Goal: Entertainment & Leisure: Consume media (video, audio)

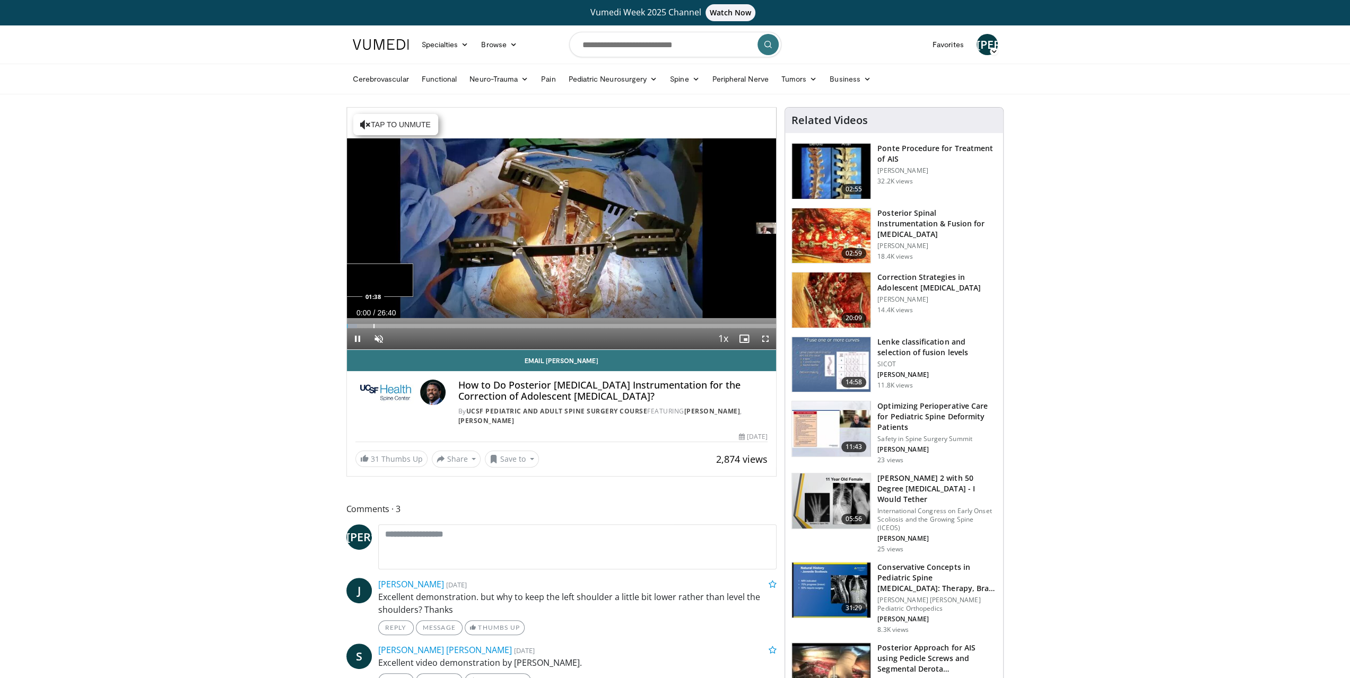
click at [372, 327] on div "Loaded : 2.47% 00:00 01:38" at bounding box center [562, 326] width 430 height 4
click at [388, 325] on div "Progress Bar" at bounding box center [388, 326] width 1 height 4
click at [398, 327] on div "Progress Bar" at bounding box center [398, 326] width 1 height 4
click at [409, 326] on div "Progress Bar" at bounding box center [409, 326] width 1 height 4
click at [421, 325] on div "Progress Bar" at bounding box center [421, 326] width 1 height 4
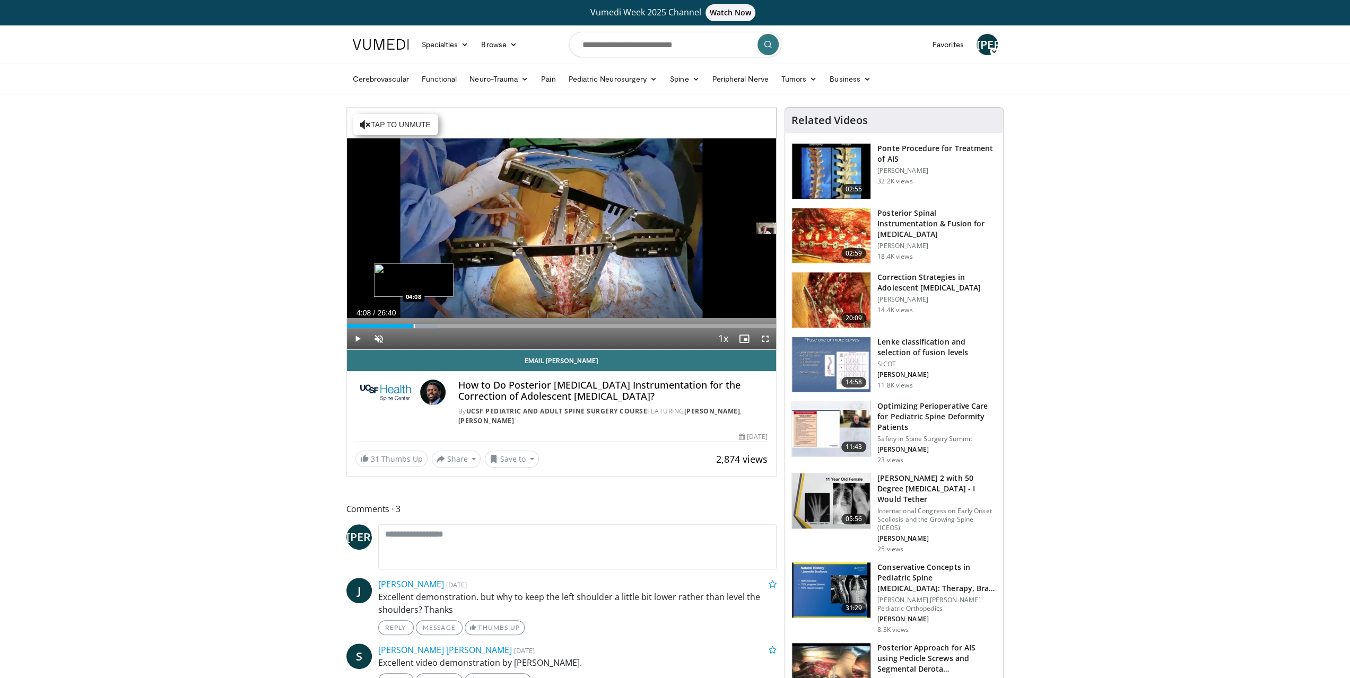
click at [414, 324] on div "Progress Bar" at bounding box center [414, 326] width 1 height 4
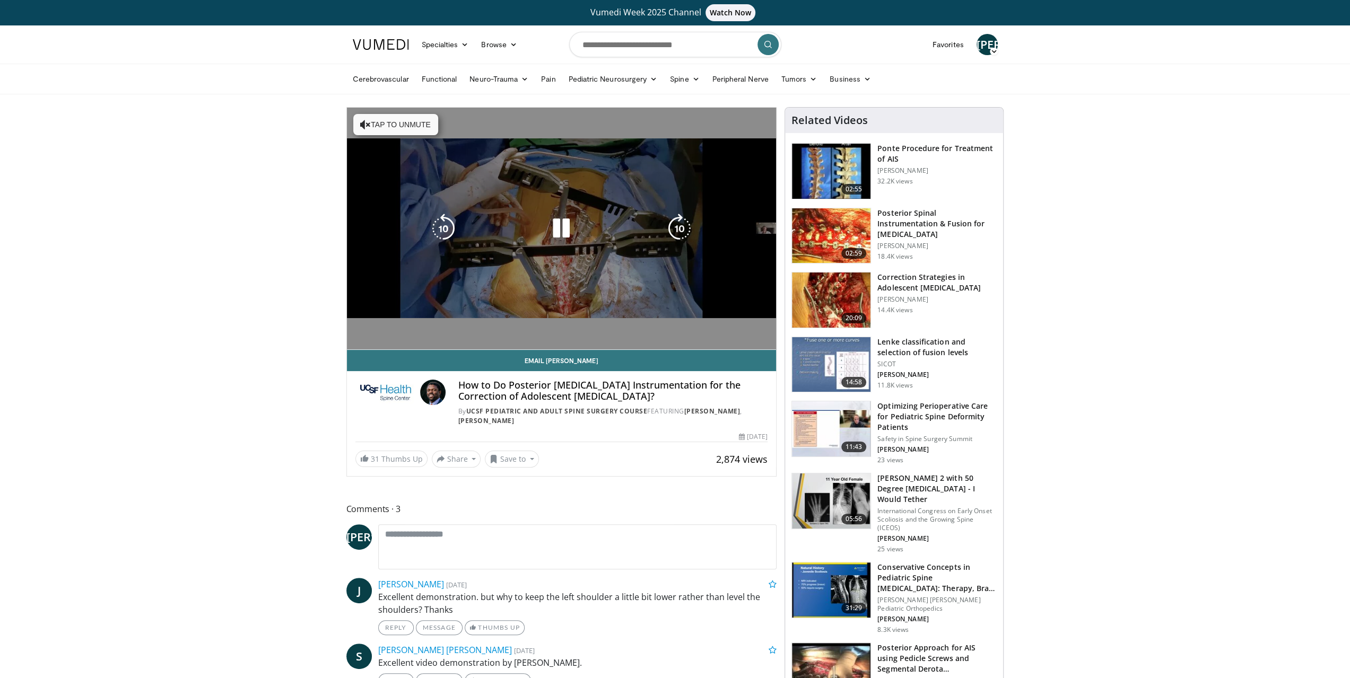
click at [408, 324] on video-js "**********" at bounding box center [562, 229] width 430 height 242
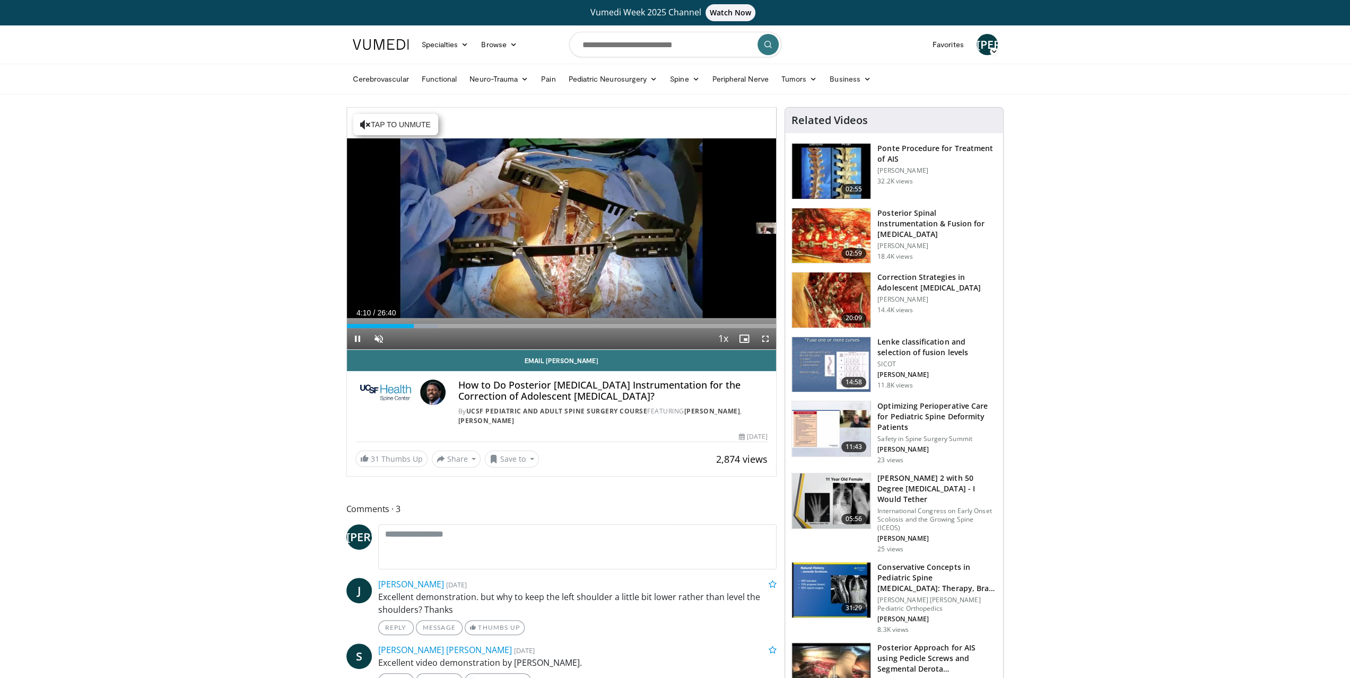
click at [406, 328] on div "Current Time 4:10 / Duration 26:40 Pause Skip Backward Skip Forward Unmute 100%…" at bounding box center [562, 338] width 430 height 21
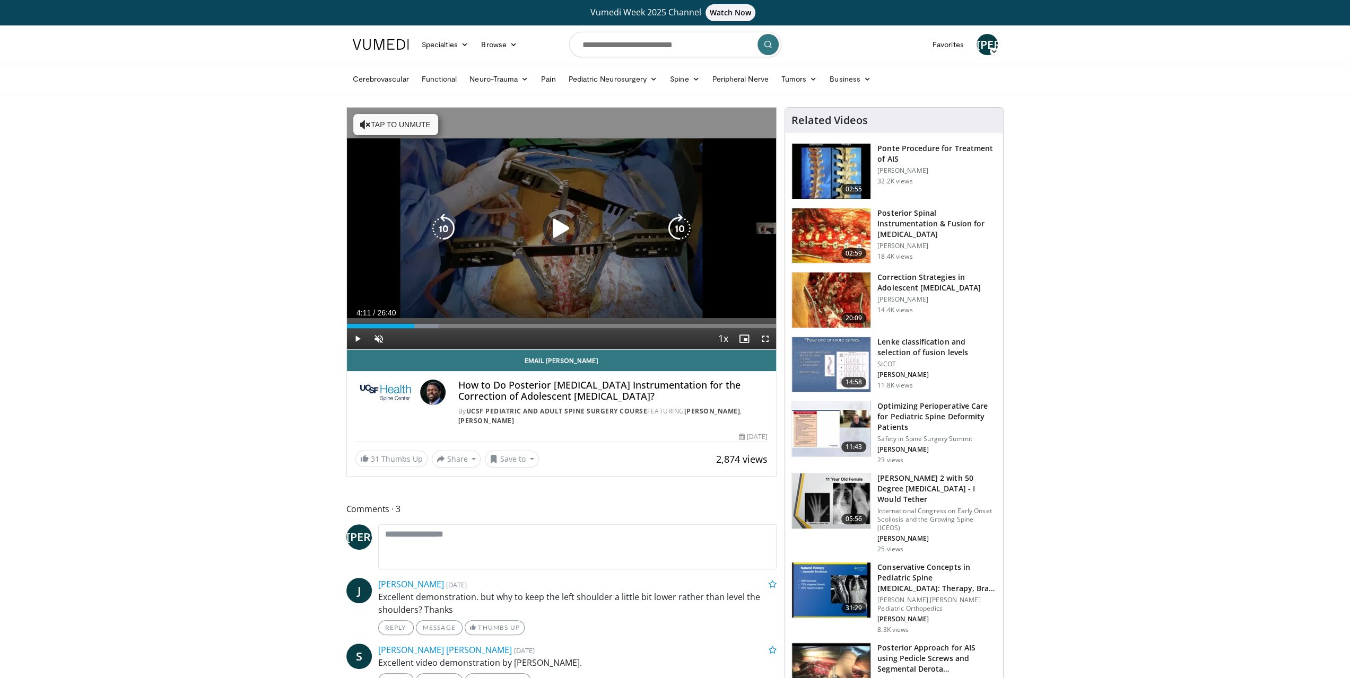
click at [406, 326] on div "04:11" at bounding box center [380, 326] width 67 height 4
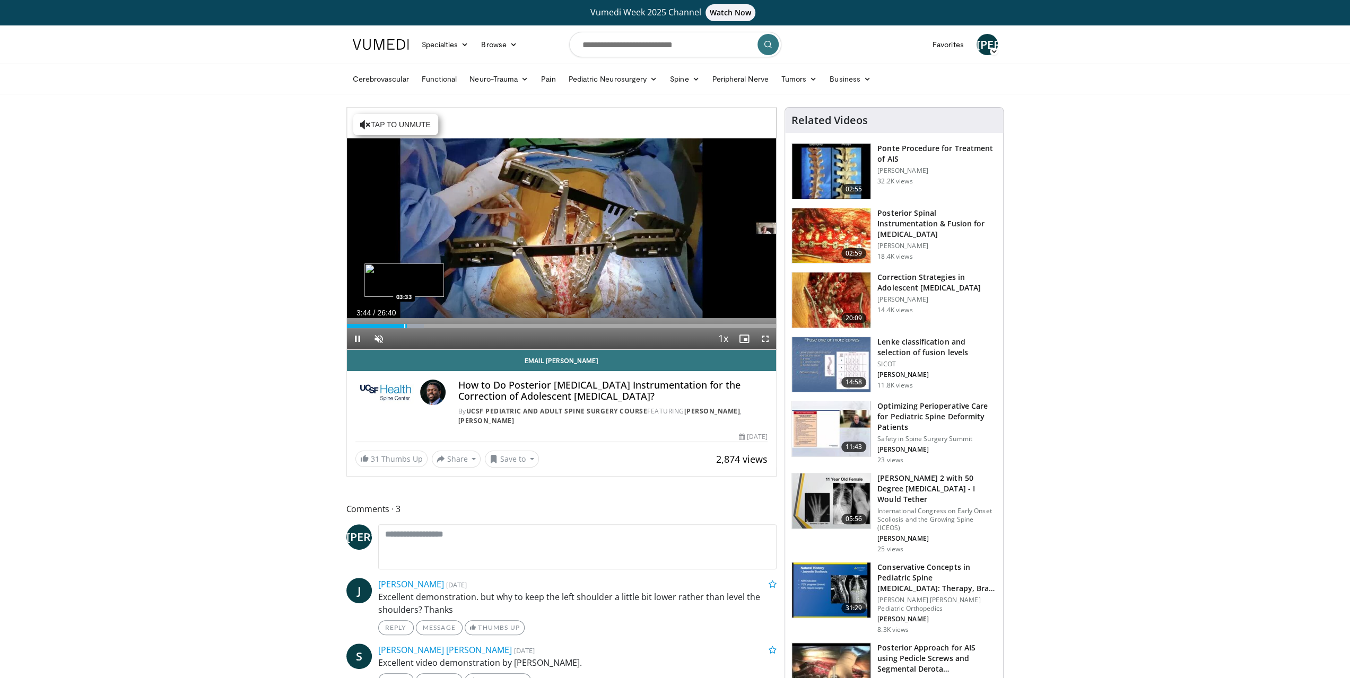
click at [404, 325] on div "Progress Bar" at bounding box center [404, 326] width 1 height 4
click at [399, 327] on div "Progress Bar" at bounding box center [399, 326] width 1 height 4
click at [406, 324] on div "Progress Bar" at bounding box center [406, 326] width 1 height 4
click at [410, 325] on div "Progress Bar" at bounding box center [410, 326] width 1 height 4
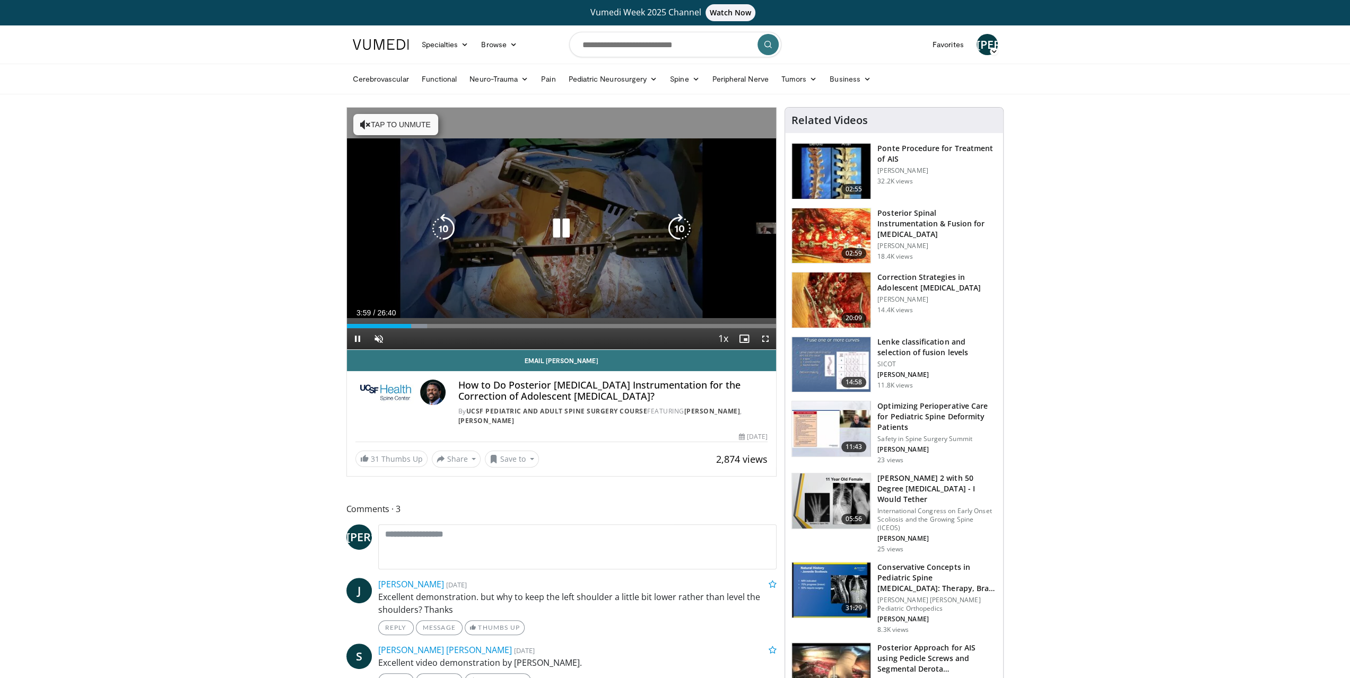
click at [413, 326] on div "Progress Bar" at bounding box center [415, 326] width 25 height 4
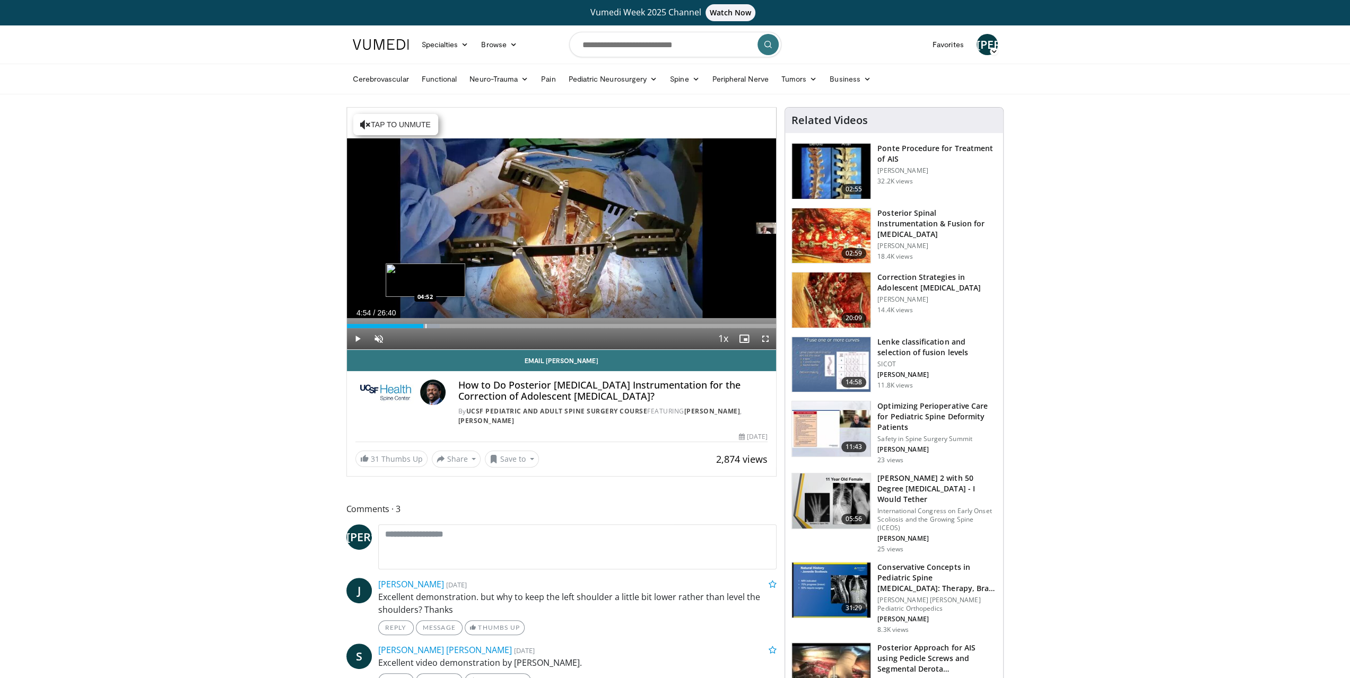
click at [425, 326] on div "Progress Bar" at bounding box center [425, 326] width 1 height 4
click at [430, 326] on div "Progress Bar" at bounding box center [430, 326] width 1 height 4
click at [436, 326] on div "Progress Bar" at bounding box center [436, 326] width 1 height 4
click at [433, 326] on div "Progress Bar" at bounding box center [433, 326] width 1 height 4
click at [430, 327] on div "Progress Bar" at bounding box center [430, 326] width 1 height 4
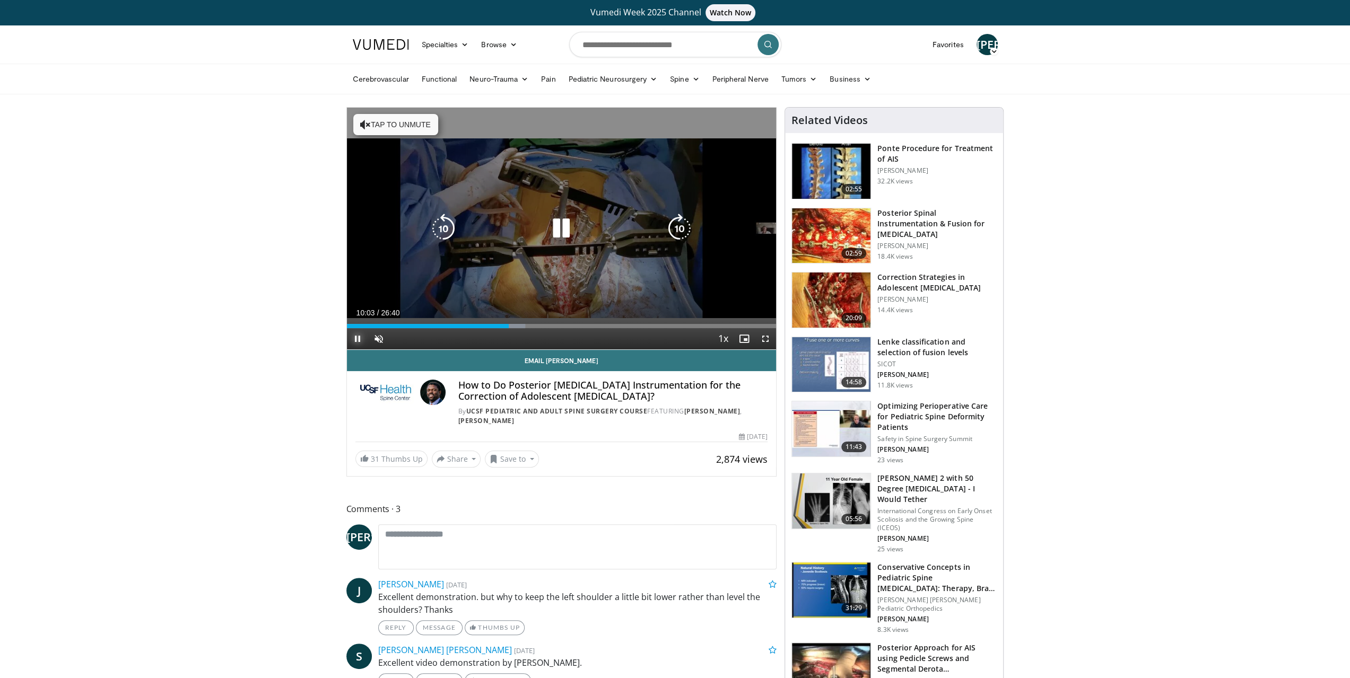
click at [355, 336] on span "Video Player" at bounding box center [357, 338] width 21 height 21
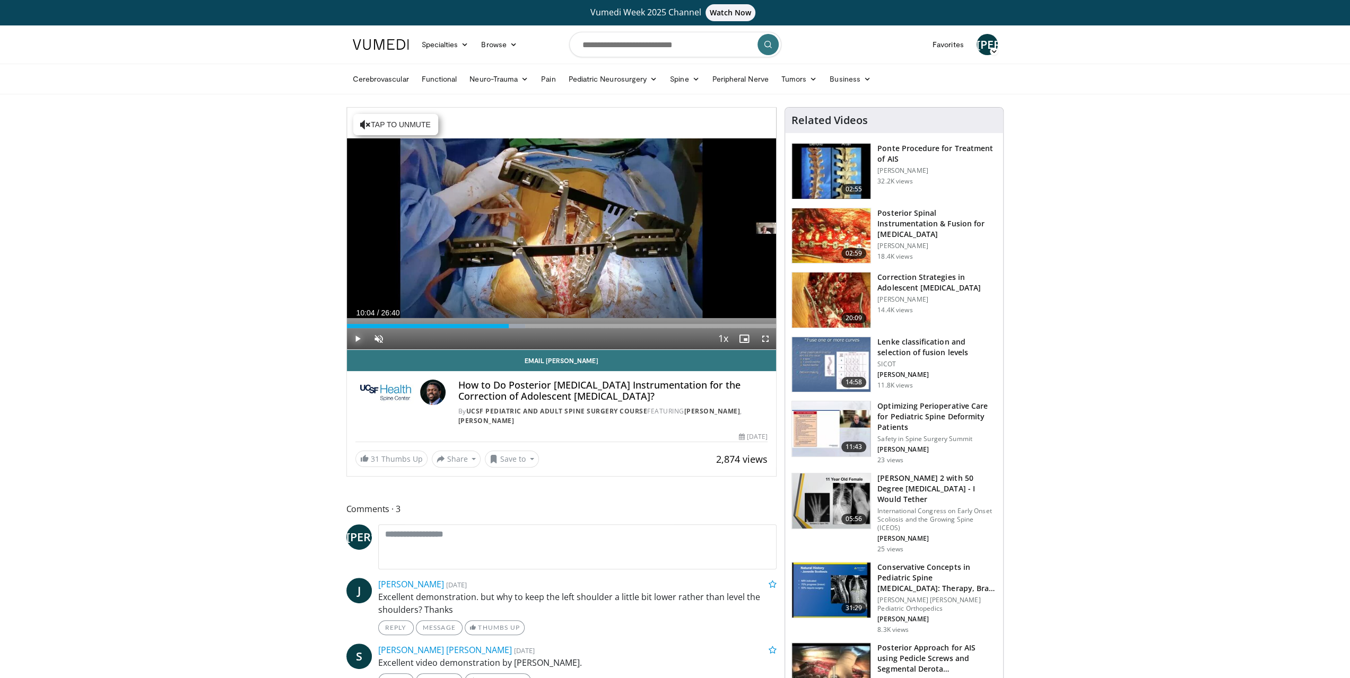
click at [357, 340] on span "Video Player" at bounding box center [357, 338] width 21 height 21
click at [537, 325] on div "Progress Bar" at bounding box center [537, 326] width 1 height 4
